Goal: Find specific page/section: Find specific page/section

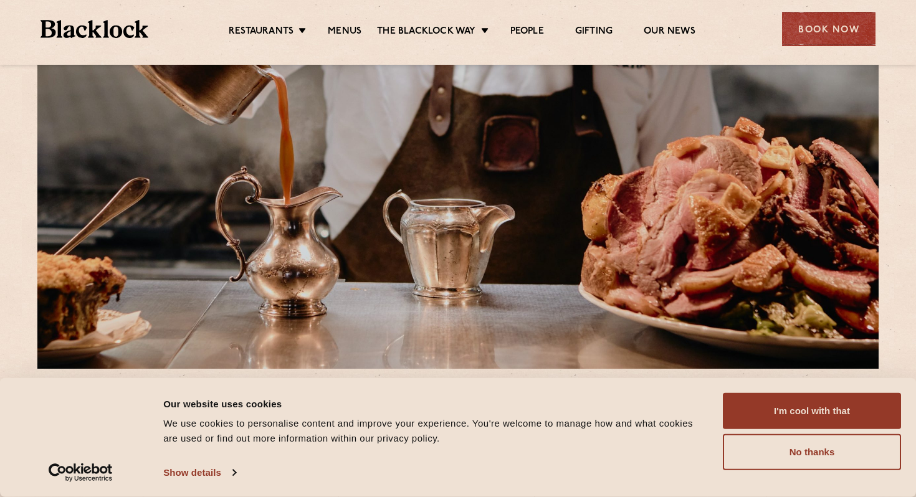
scroll to position [214, 0]
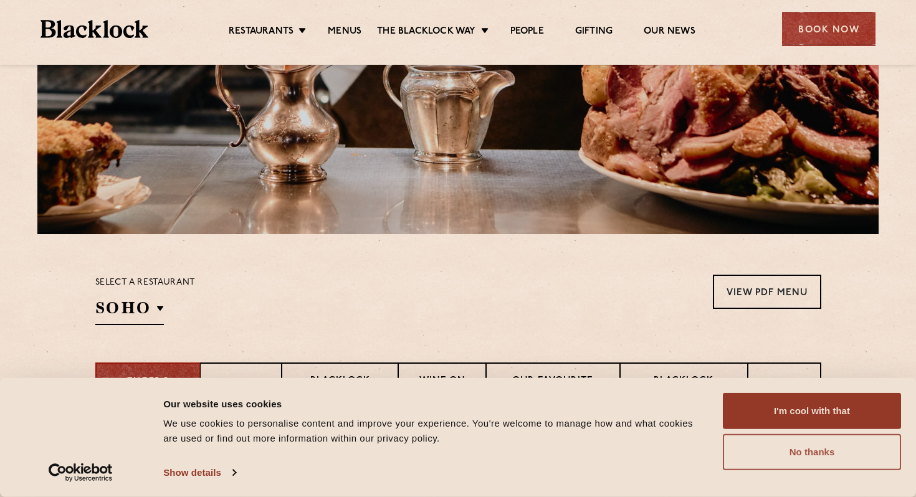
click at [806, 456] on button "No thanks" at bounding box center [811, 452] width 178 height 36
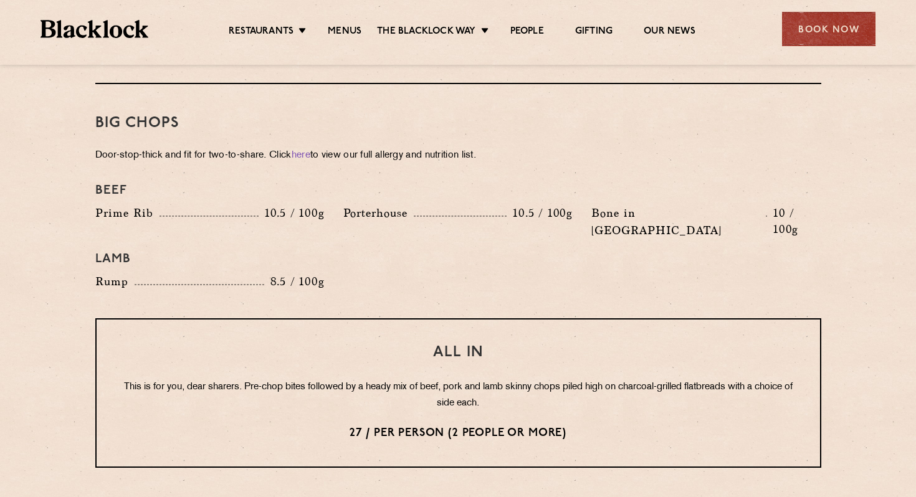
scroll to position [1436, 0]
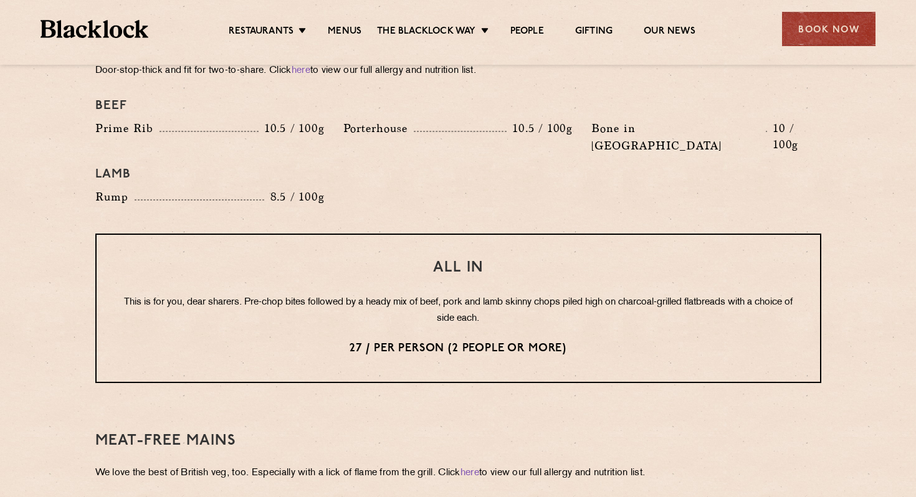
click at [321, 295] on p "This is for you, dear sharers. Pre-chop bites followed by a heady mix of beef, …" at bounding box center [457, 311] width 673 height 32
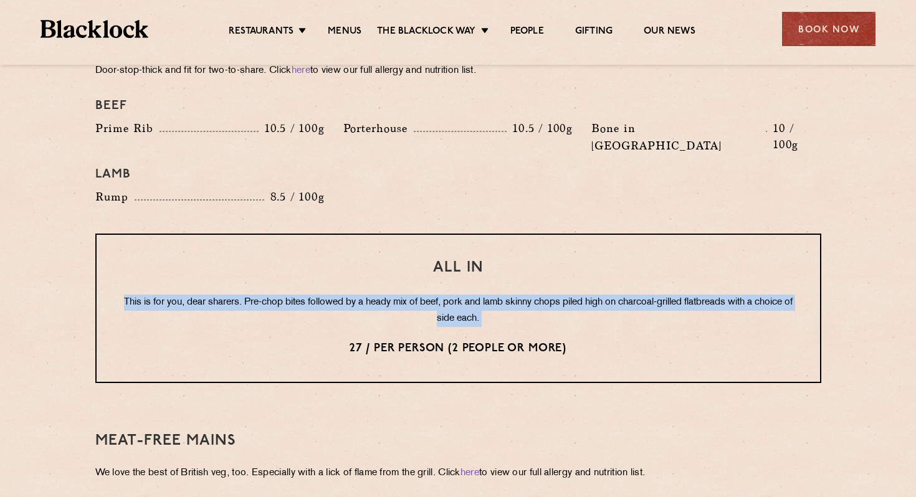
click at [321, 295] on p "This is for you, dear sharers. Pre-chop bites followed by a heady mix of beef, …" at bounding box center [457, 311] width 673 height 32
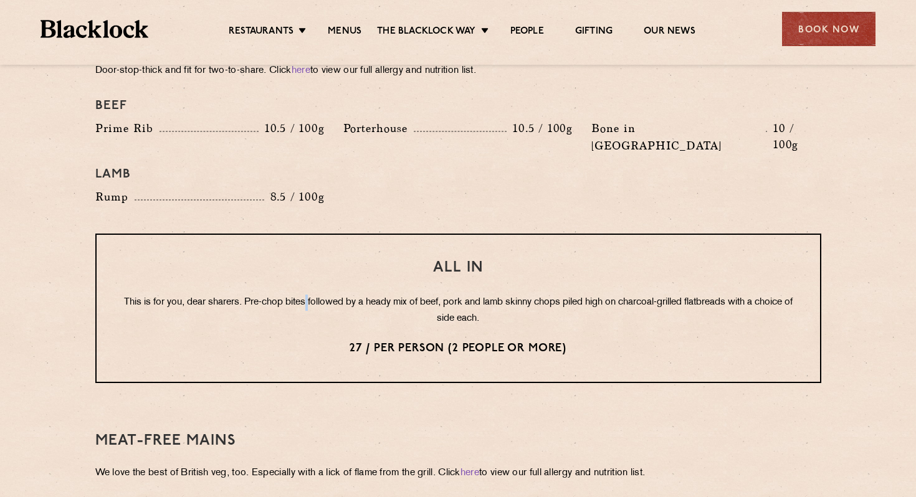
click at [321, 295] on p "This is for you, dear sharers. Pre-chop bites followed by a heady mix of beef, …" at bounding box center [457, 311] width 673 height 32
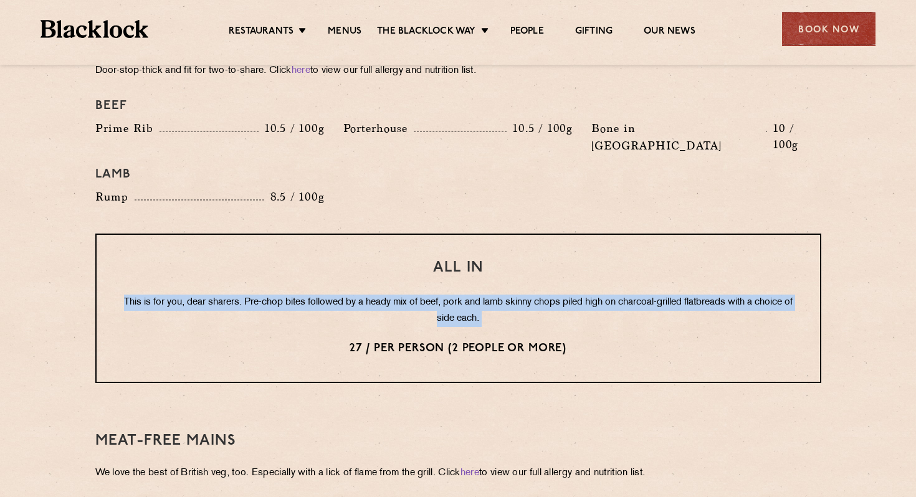
click at [321, 295] on p "This is for you, dear sharers. Pre-chop bites followed by a heady mix of beef, …" at bounding box center [457, 311] width 673 height 32
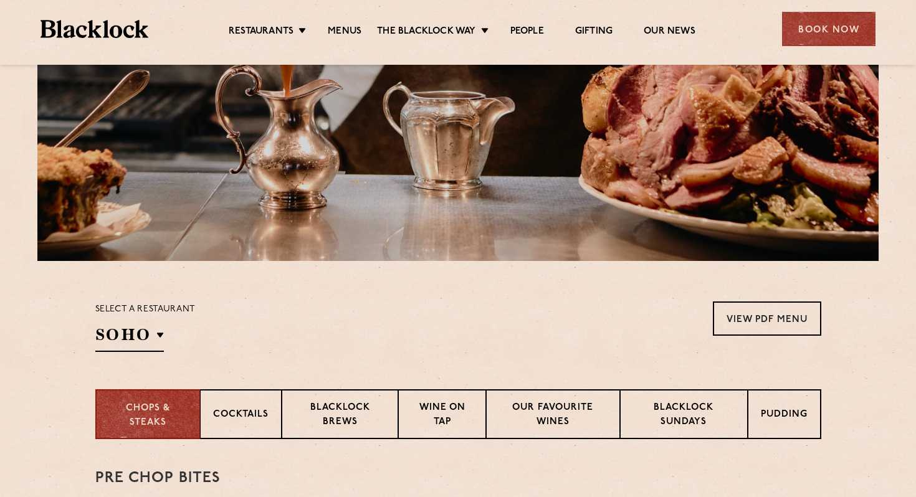
scroll to position [0, 0]
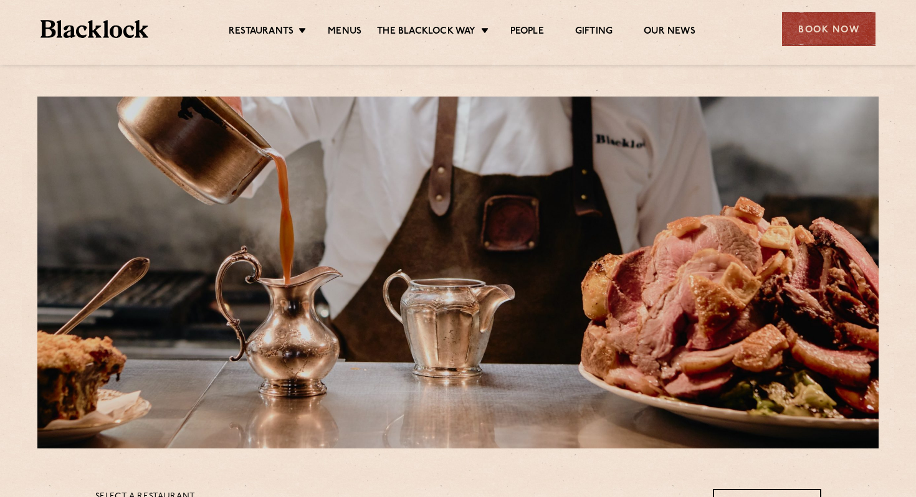
click at [346, 21] on ul "Restaurants Soho City Shoreditch Covent Garden Canary Wharf Manchester Birmingh…" at bounding box center [461, 29] width 627 height 20
click at [344, 32] on link "Menus" at bounding box center [345, 33] width 34 height 14
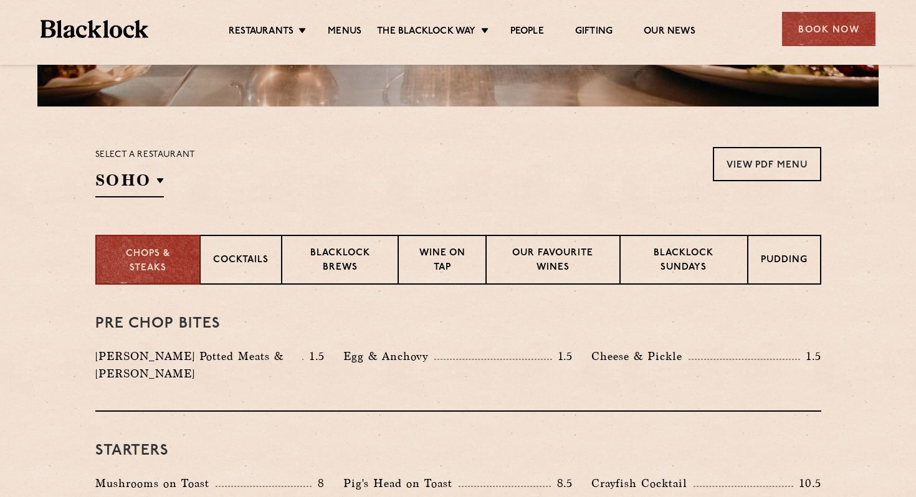
scroll to position [433, 0]
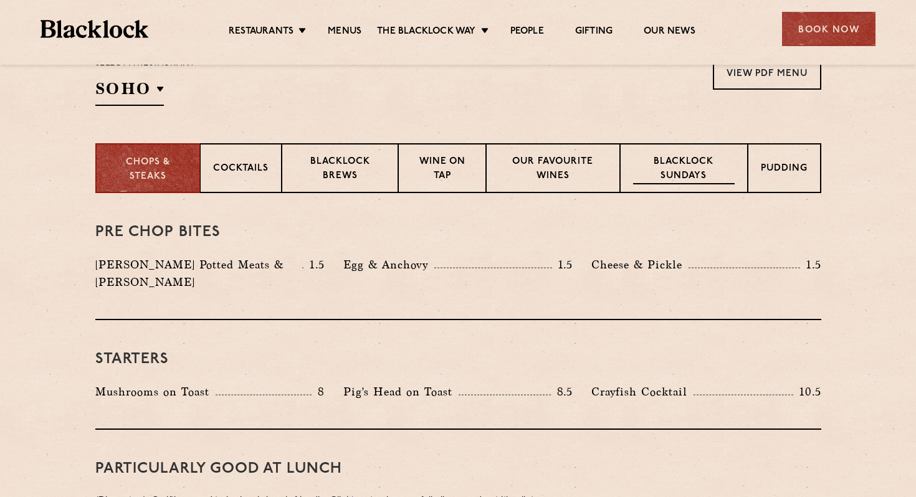
click at [672, 174] on p "Blacklock Sundays" at bounding box center [683, 169] width 101 height 29
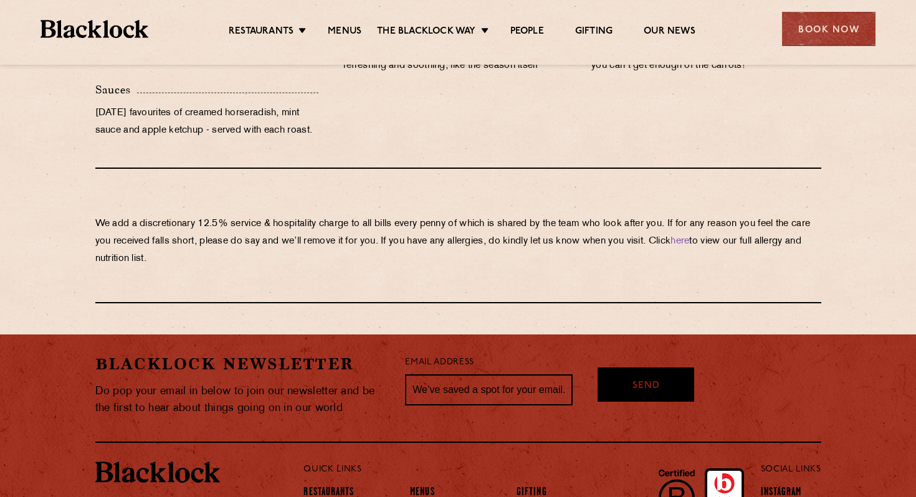
scroll to position [1383, 0]
